Goal: Download file/media

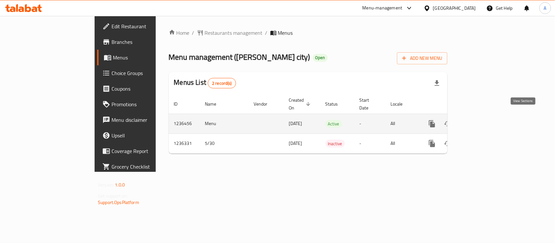
click at [482, 120] on icon "enhanced table" at bounding box center [479, 124] width 8 height 8
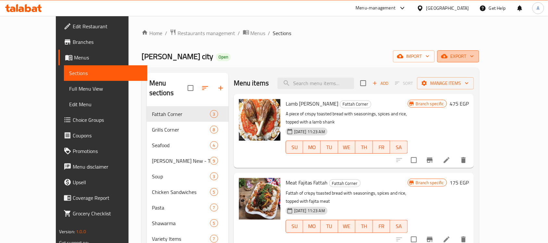
click at [474, 56] on span "export" at bounding box center [459, 56] width 32 height 8
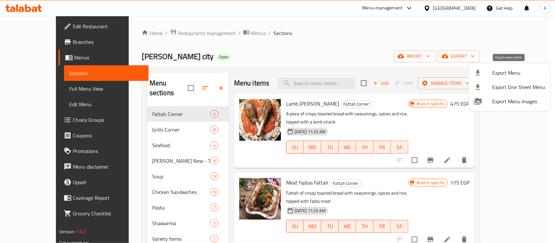
click at [510, 72] on span "Export Menu" at bounding box center [518, 73] width 53 height 8
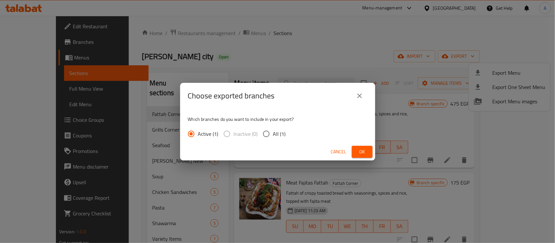
click at [272, 138] on input "All (1)" at bounding box center [266, 134] width 14 height 14
radio input "true"
click at [352, 150] on button "Ok" at bounding box center [362, 152] width 21 height 12
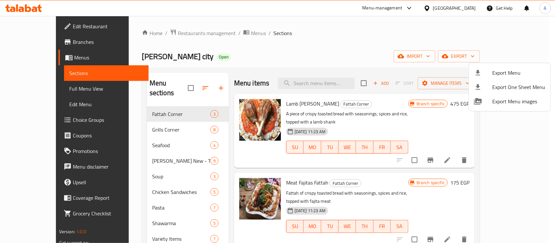
click at [53, 28] on div at bounding box center [277, 121] width 555 height 243
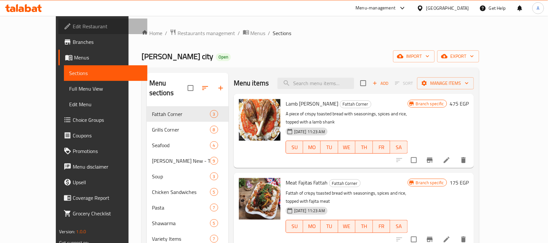
click at [73, 28] on span "Edit Restaurant" at bounding box center [108, 26] width 70 height 8
